Goal: Task Accomplishment & Management: Use online tool/utility

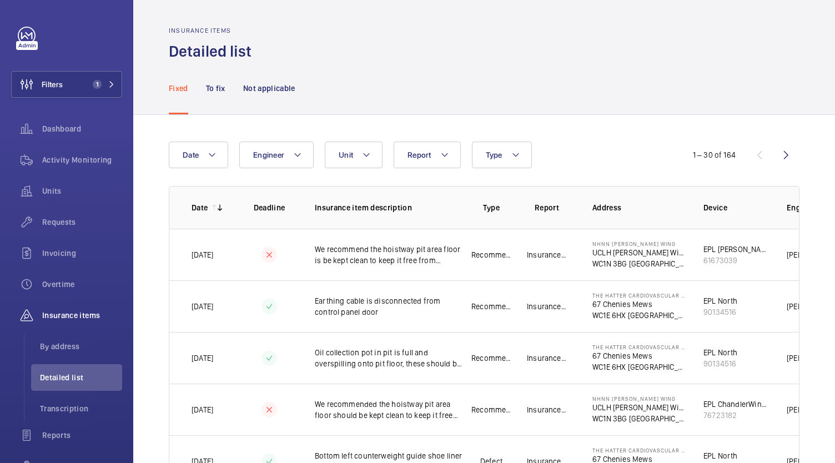
scroll to position [0, 133]
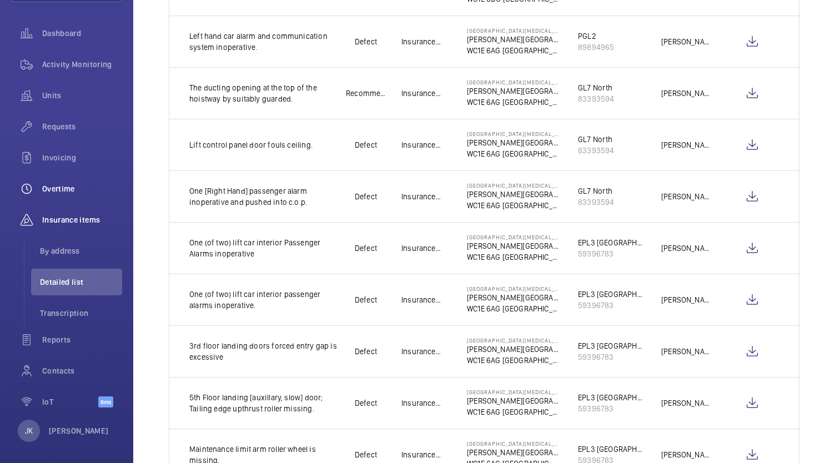
click at [64, 186] on span "Overtime" at bounding box center [82, 188] width 80 height 11
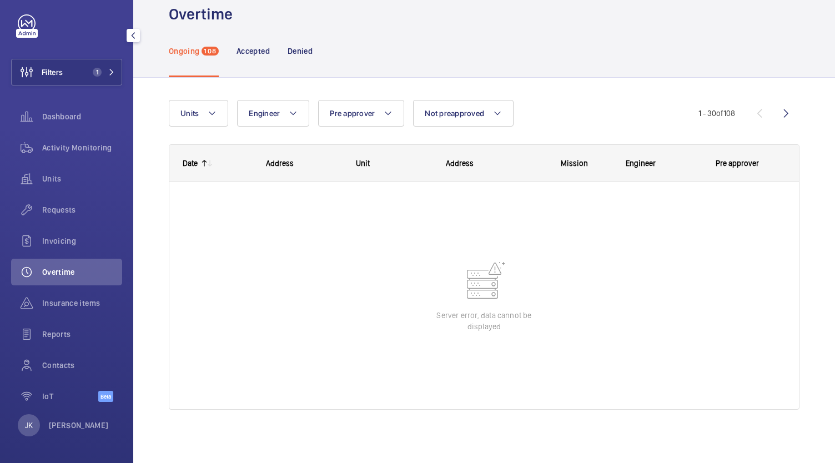
scroll to position [12, 0]
click at [87, 66] on button "Filters 1" at bounding box center [66, 72] width 111 height 27
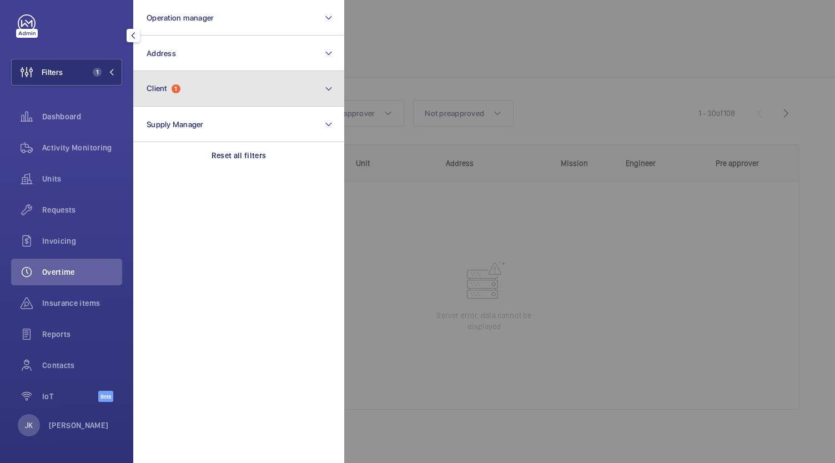
click at [236, 102] on button "Client 1" at bounding box center [238, 89] width 211 height 36
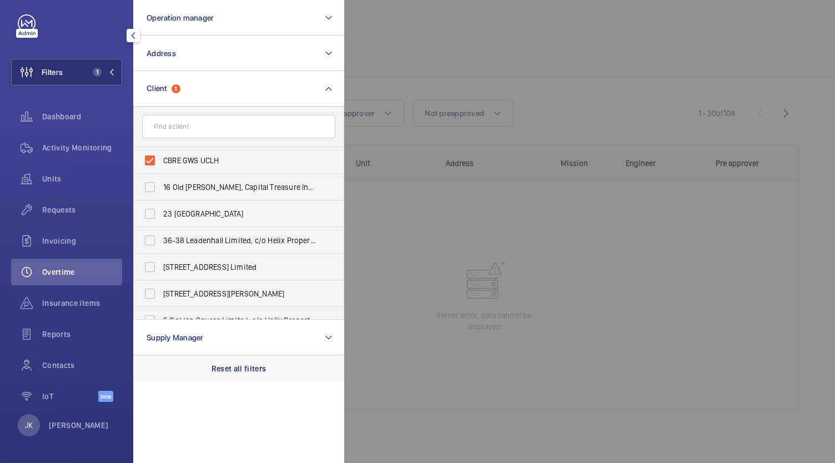
click at [245, 369] on p "Reset all filters" at bounding box center [239, 368] width 55 height 11
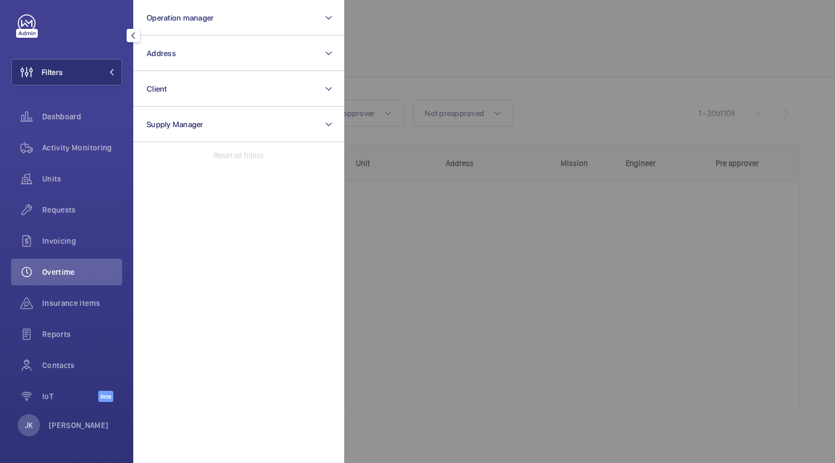
click at [636, 256] on div at bounding box center [761, 231] width 835 height 463
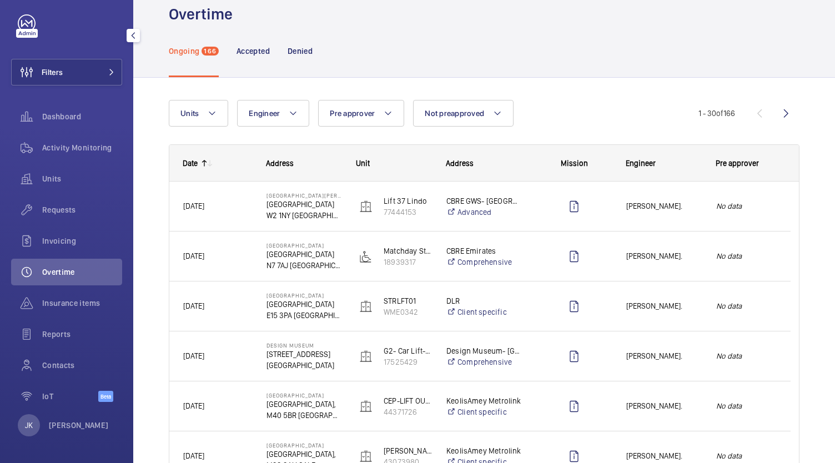
click at [631, 202] on span "[PERSON_NAME]." at bounding box center [663, 206] width 75 height 13
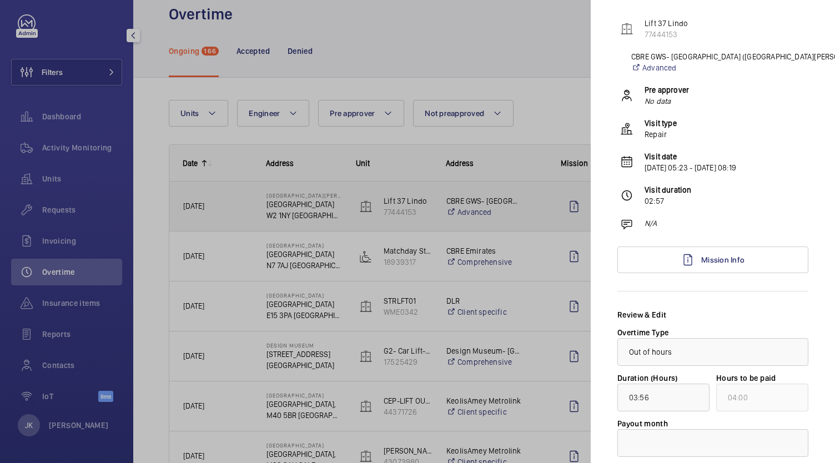
scroll to position [120, 0]
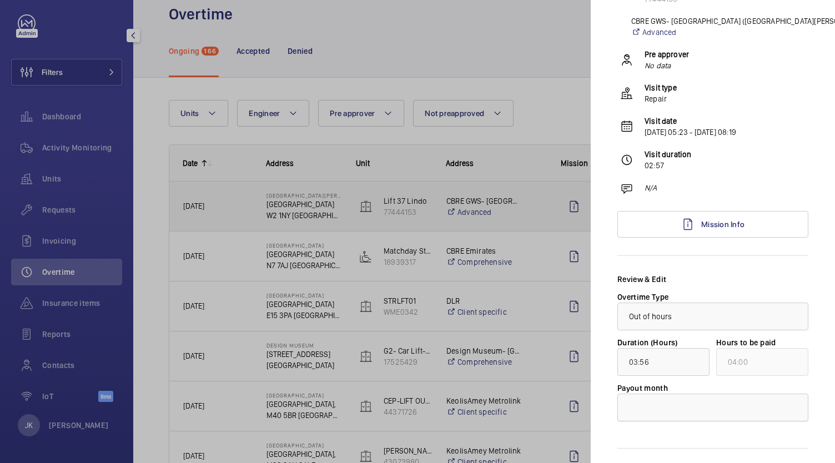
click at [739, 404] on div at bounding box center [713, 407] width 190 height 27
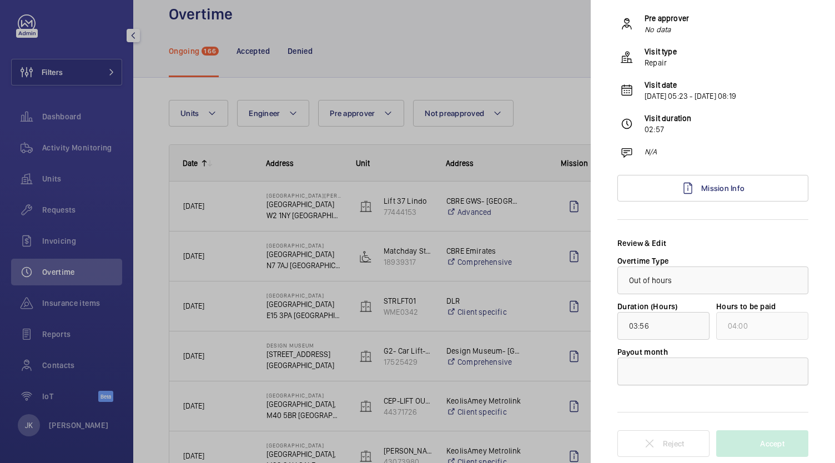
scroll to position [152, 0]
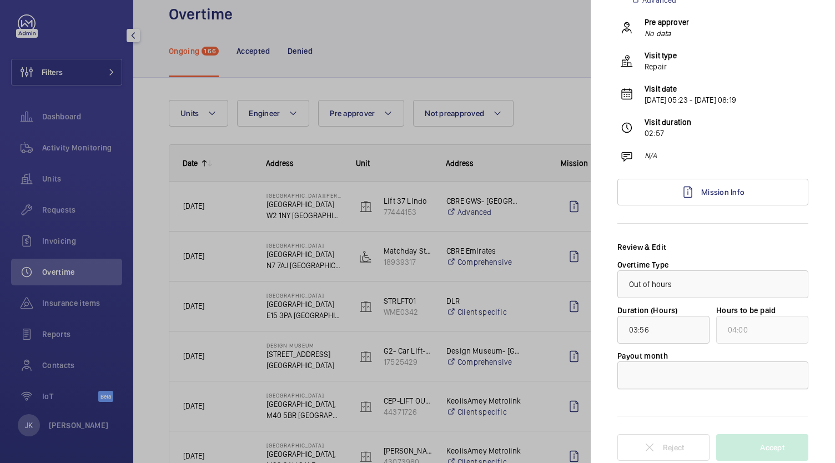
click at [735, 376] on div at bounding box center [713, 375] width 190 height 27
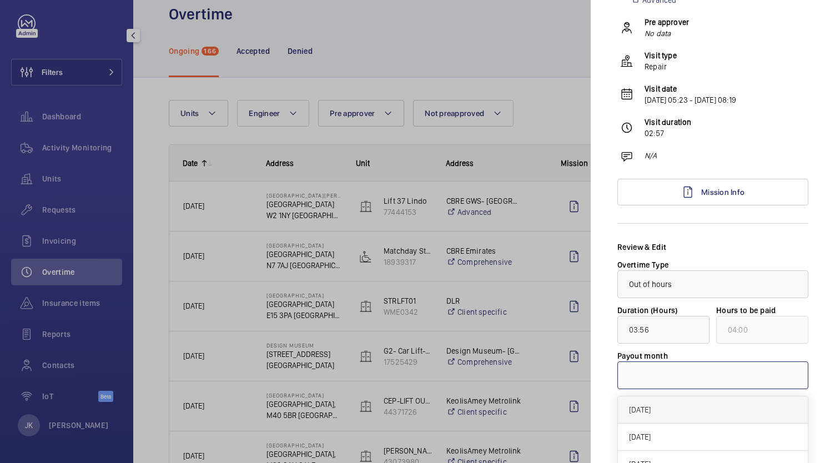
click at [714, 408] on span "[DATE]" at bounding box center [713, 409] width 168 height 11
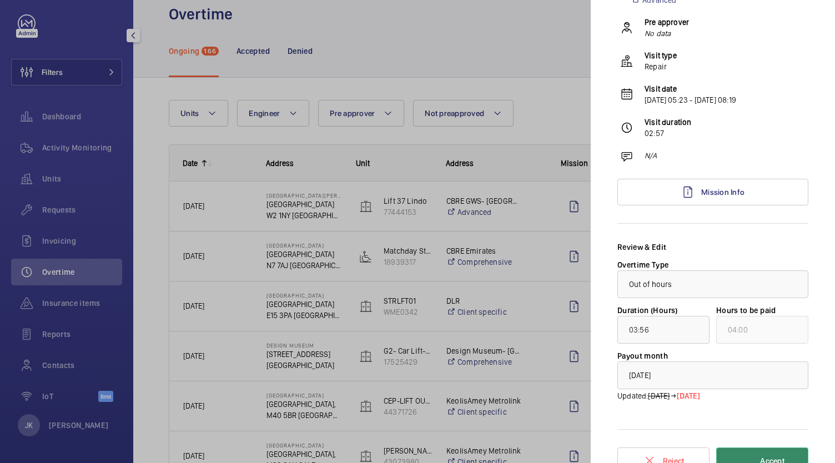
click at [764, 458] on span "Accept" at bounding box center [772, 460] width 24 height 9
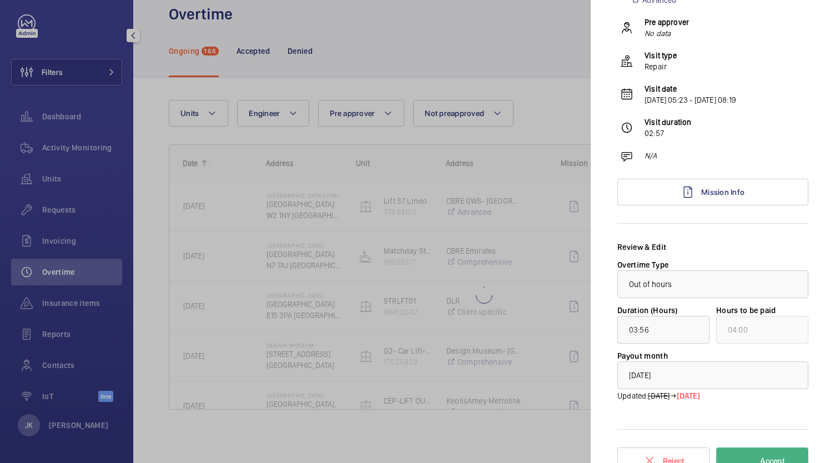
type input "12:02"
type input "13:00"
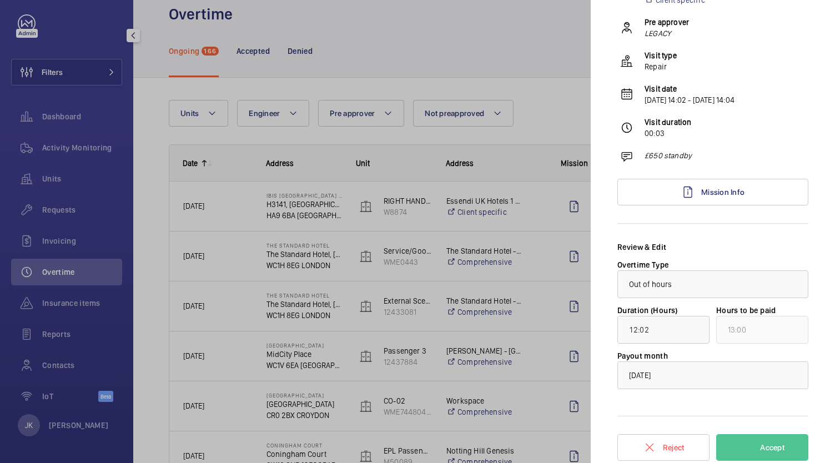
click at [493, 260] on div at bounding box center [417, 231] width 835 height 463
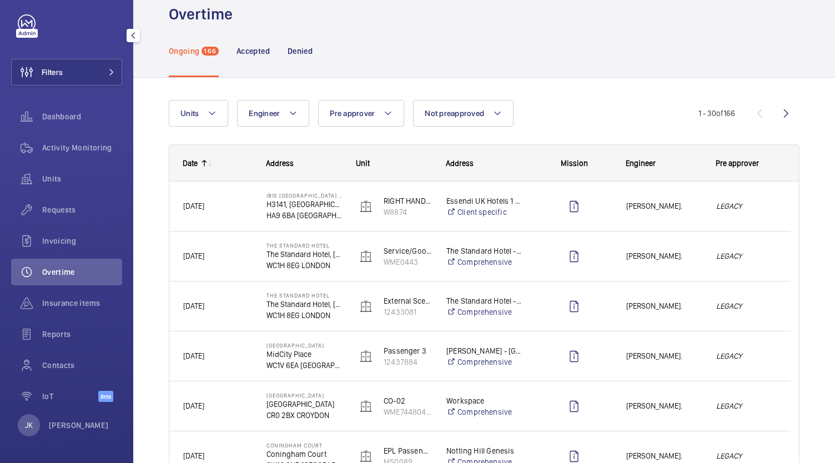
scroll to position [0, 0]
click at [665, 268] on div "[PERSON_NAME]." at bounding box center [657, 256] width 89 height 35
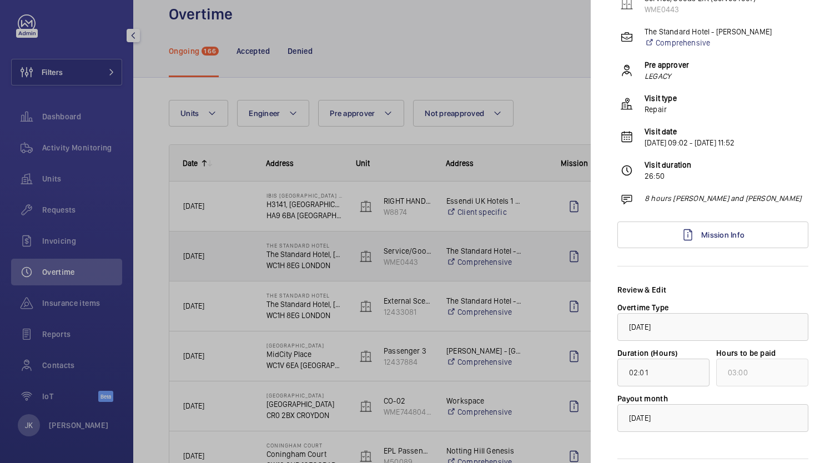
scroll to position [156, 0]
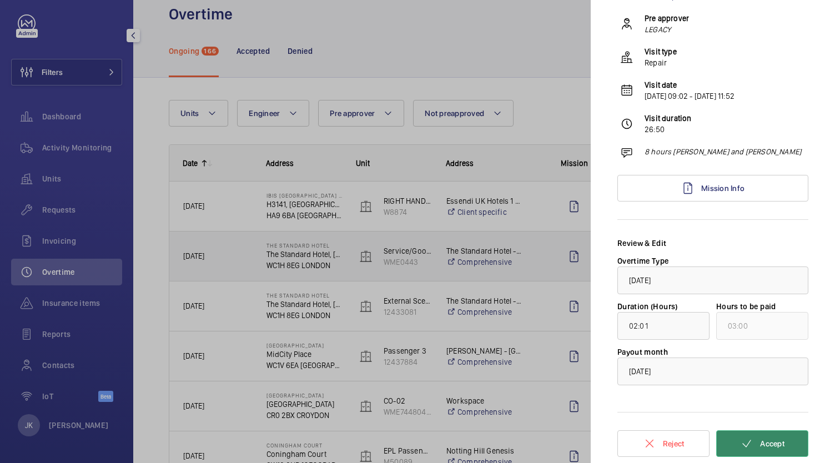
click at [768, 449] on button "Accept" at bounding box center [762, 443] width 92 height 27
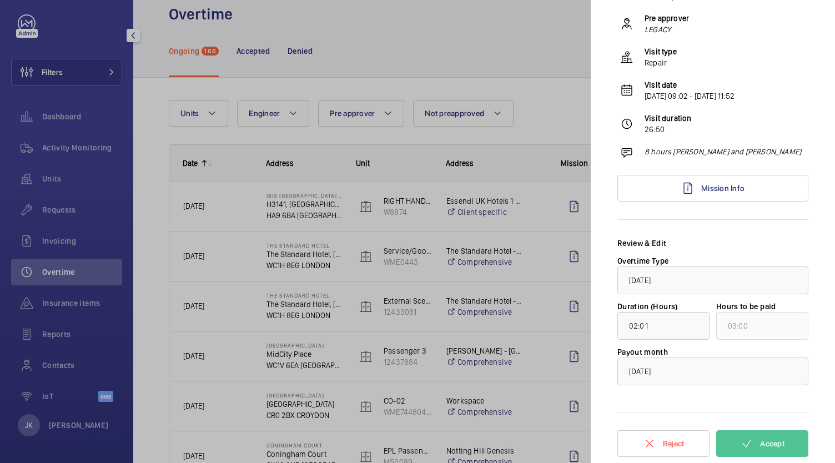
click at [518, 315] on div at bounding box center [417, 231] width 835 height 463
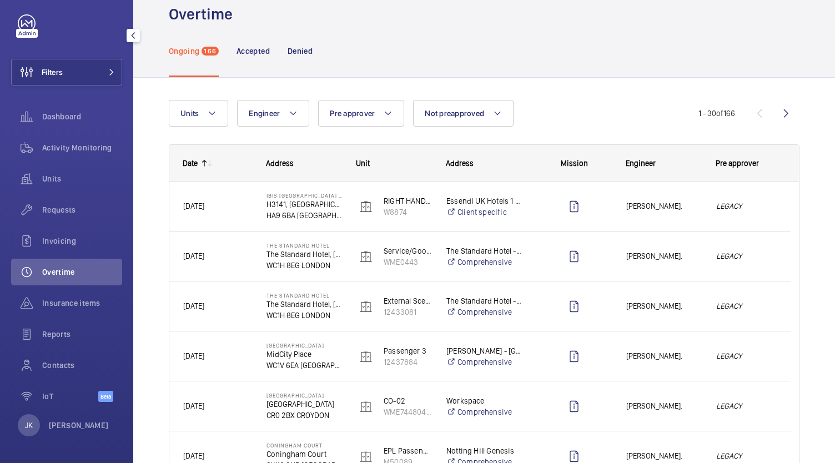
scroll to position [0, 0]
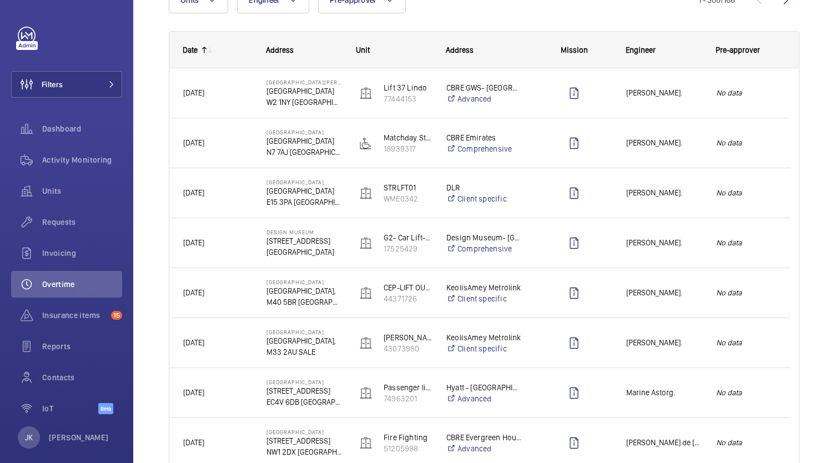
scroll to position [97, 0]
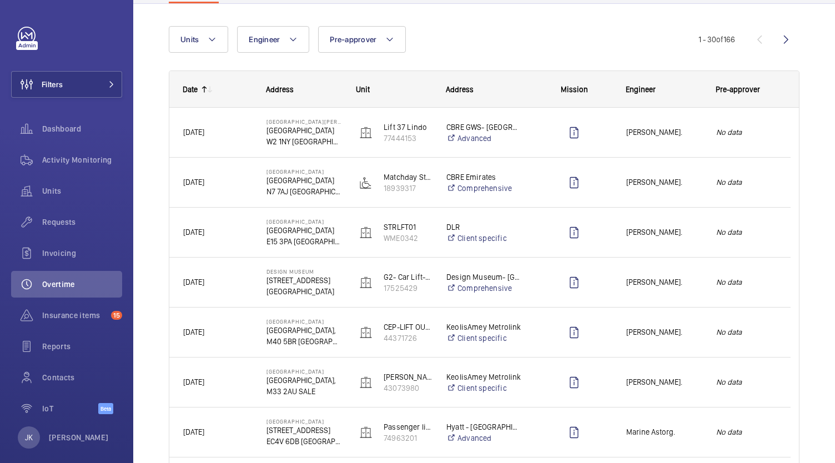
click at [665, 328] on span "[PERSON_NAME]." at bounding box center [663, 332] width 75 height 13
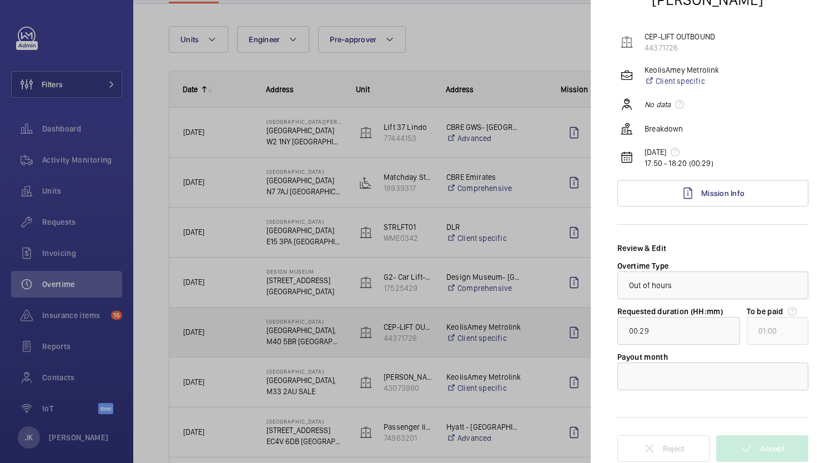
scroll to position [76, 0]
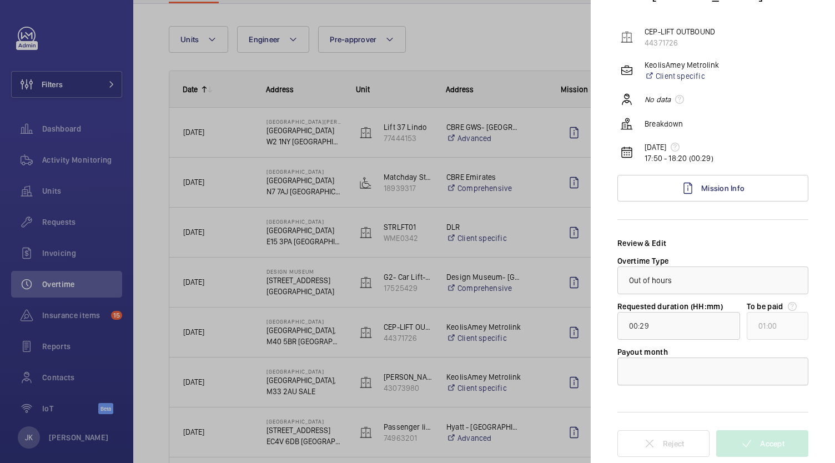
click at [748, 370] on div at bounding box center [713, 371] width 190 height 27
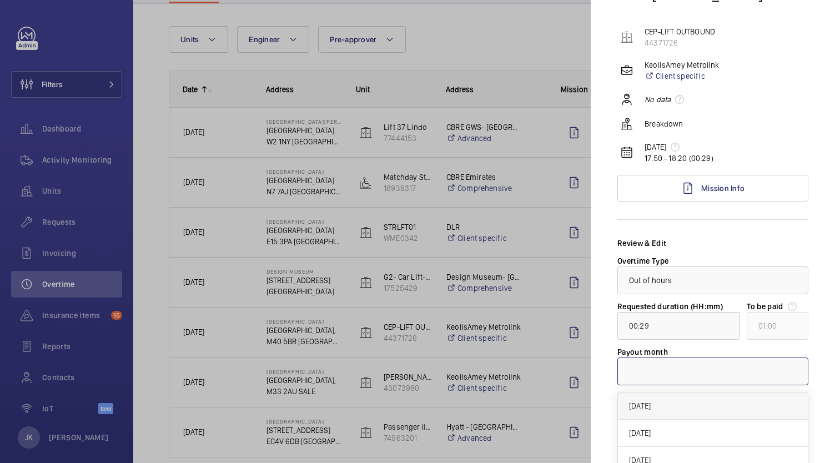
click at [734, 412] on div "September 2025" at bounding box center [713, 405] width 190 height 27
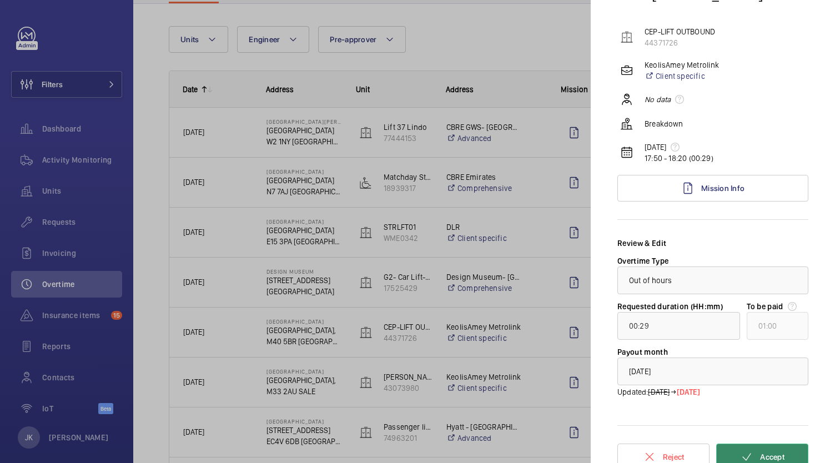
click at [765, 455] on span "Accept" at bounding box center [772, 456] width 24 height 9
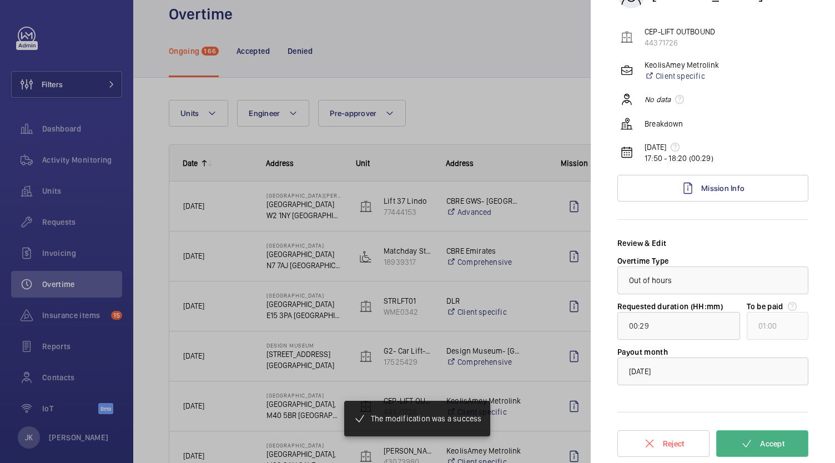
scroll to position [97, 0]
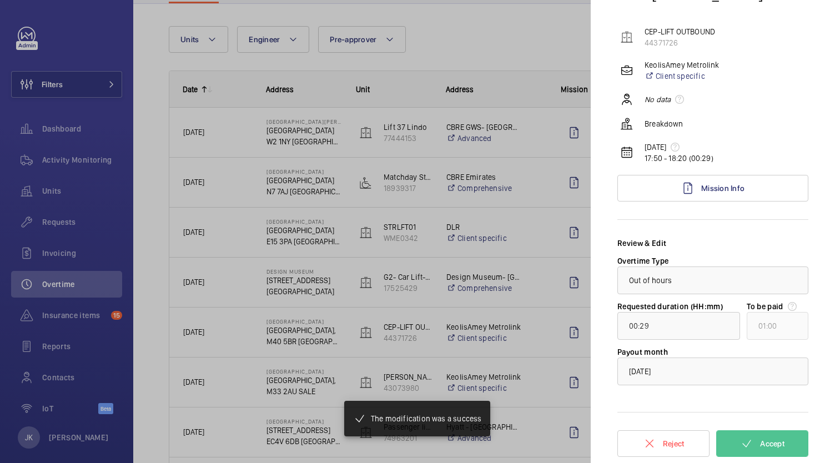
click at [476, 46] on div at bounding box center [417, 231] width 835 height 463
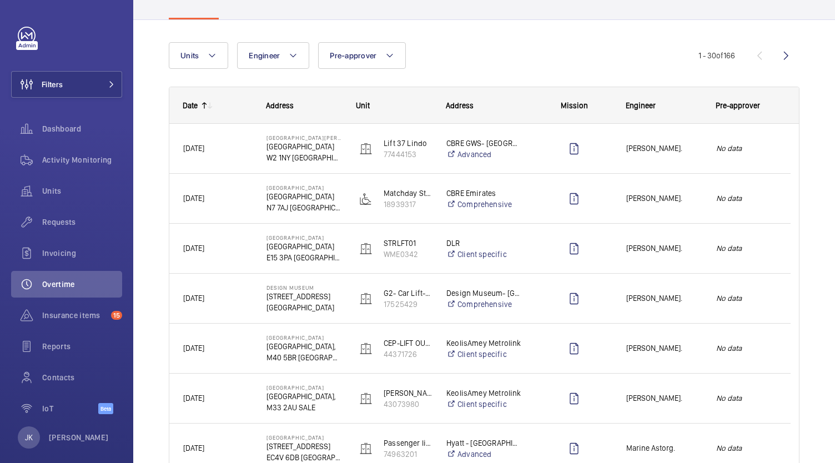
scroll to position [0, 0]
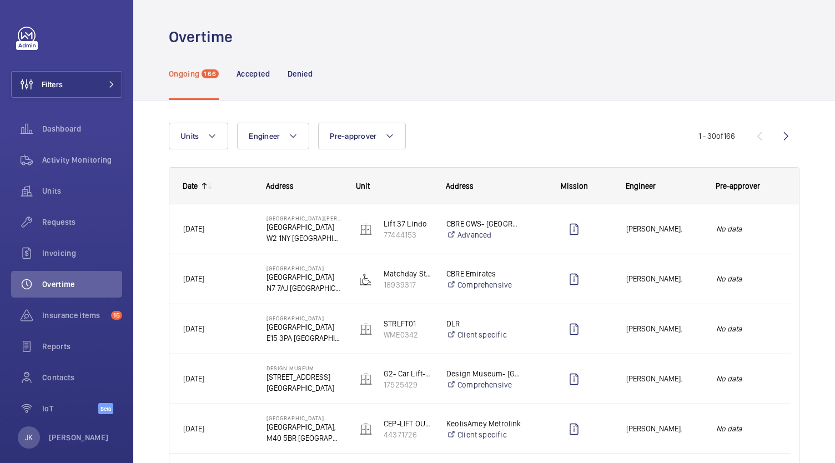
click at [527, 281] on div "Press SPACE to select this row." at bounding box center [567, 279] width 89 height 50
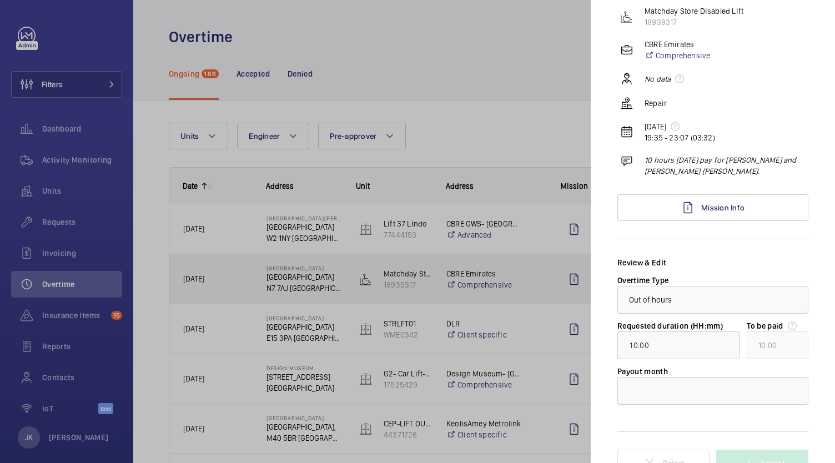
scroll to position [101, 0]
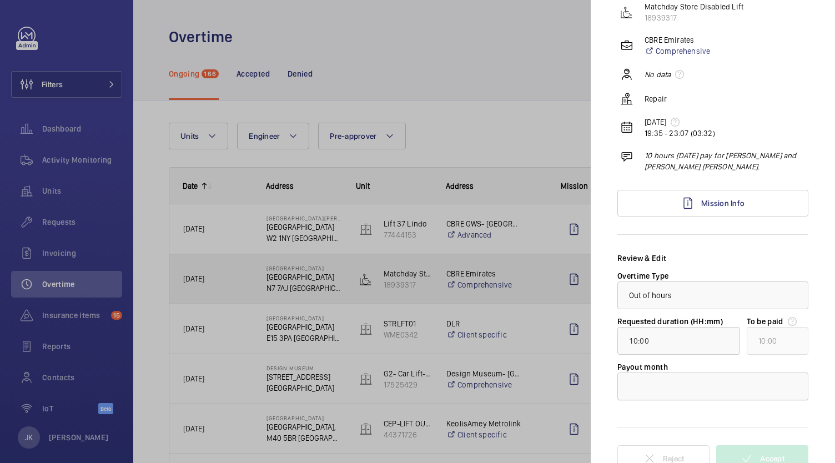
click at [756, 394] on div at bounding box center [713, 386] width 190 height 27
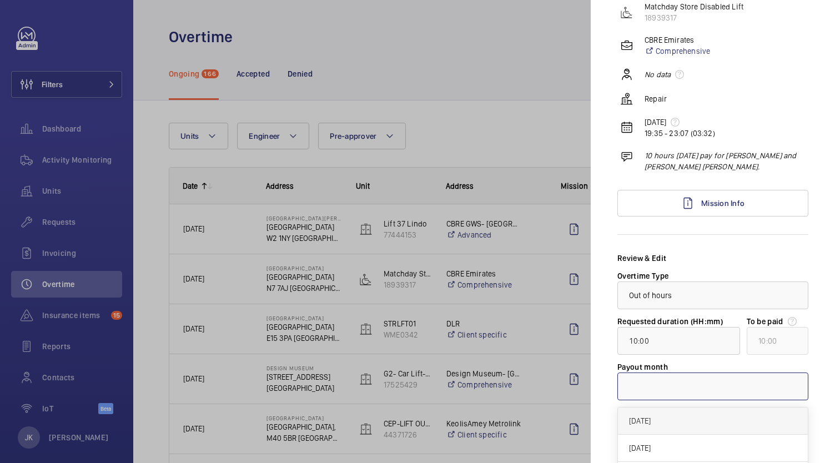
click at [736, 432] on div "[DATE]" at bounding box center [713, 420] width 190 height 27
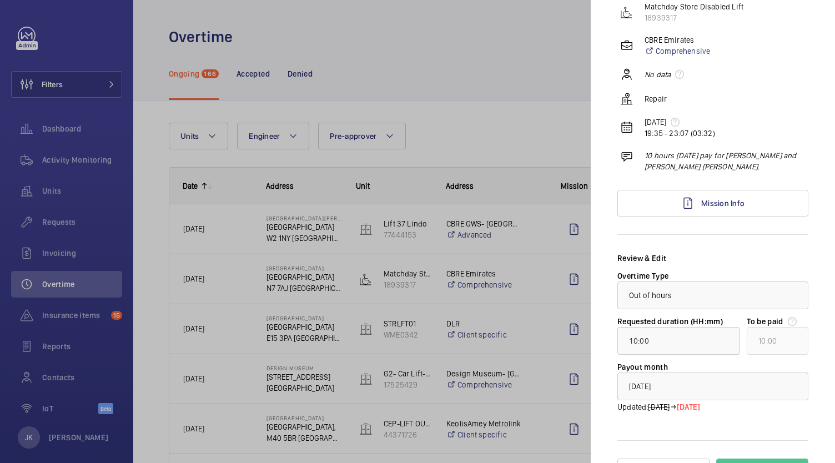
scroll to position [129, 0]
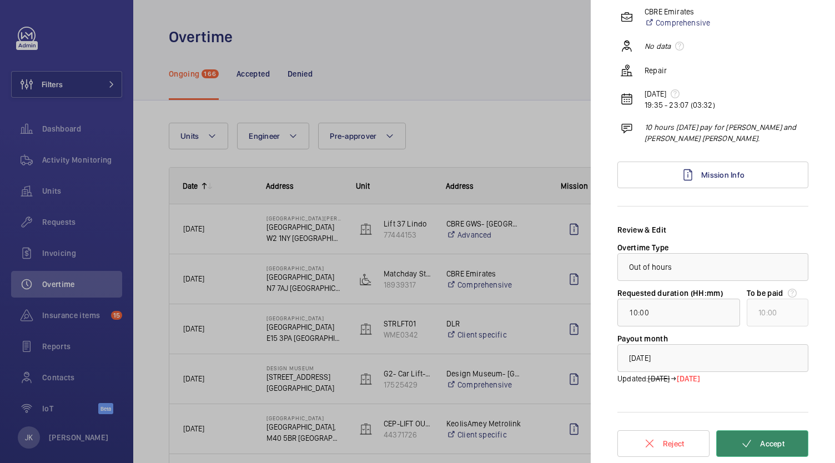
click at [769, 451] on button "Accept" at bounding box center [762, 443] width 92 height 27
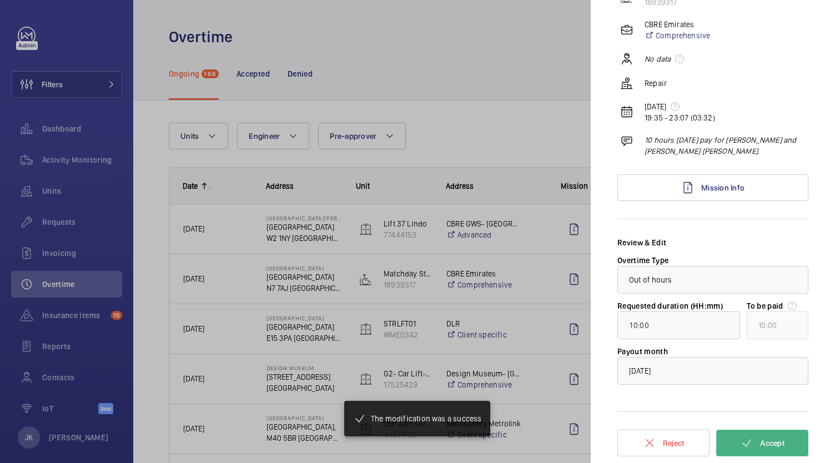
scroll to position [116, 0]
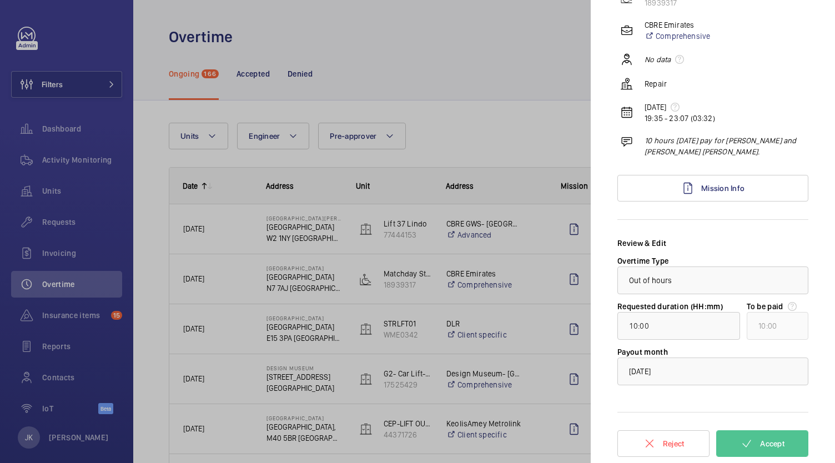
click at [471, 330] on div at bounding box center [417, 231] width 835 height 463
